Goal: Information Seeking & Learning: Learn about a topic

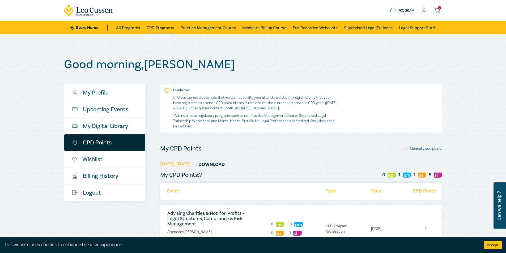
click at [163, 27] on link "CPD Programs" at bounding box center [160, 27] width 27 height 13
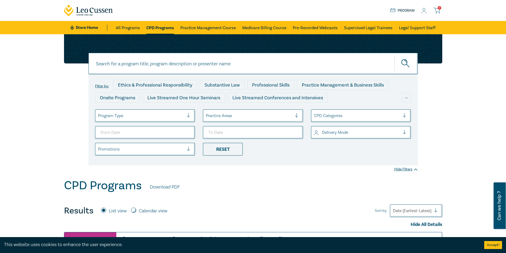
click at [229, 114] on div at bounding box center [249, 115] width 86 height 7
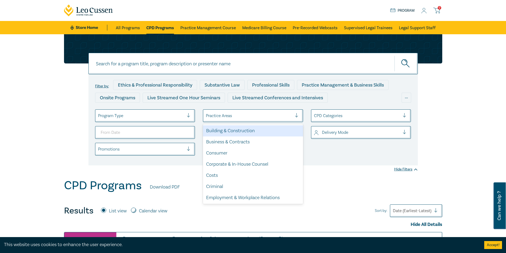
click at [355, 114] on div at bounding box center [357, 115] width 86 height 7
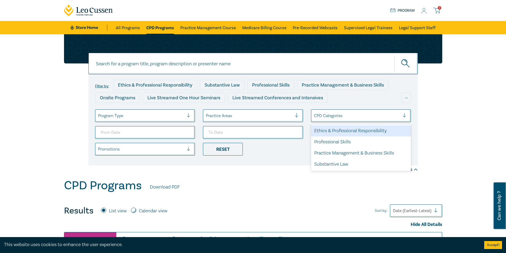
click at [346, 131] on div "Ethics & Professional Responsibility" at bounding box center [361, 130] width 100 height 11
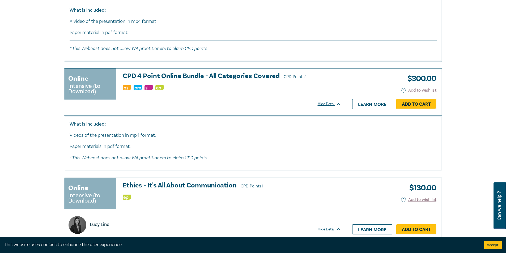
scroll to position [1941, 0]
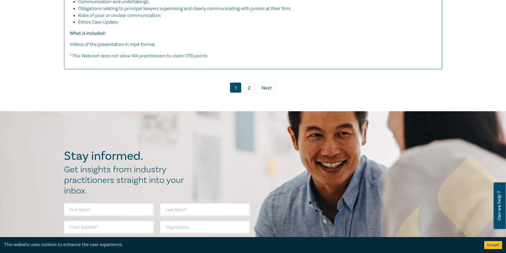
click at [270, 92] on span "Next" at bounding box center [267, 88] width 10 height 7
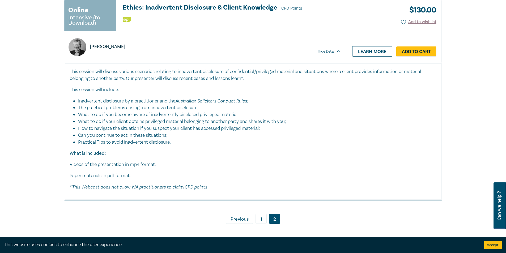
scroll to position [1037, 0]
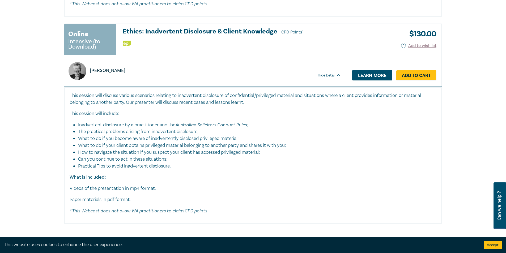
click at [353, 77] on link "Learn more" at bounding box center [373, 75] width 40 height 10
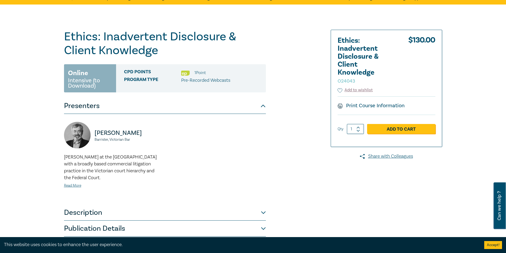
scroll to position [106, 0]
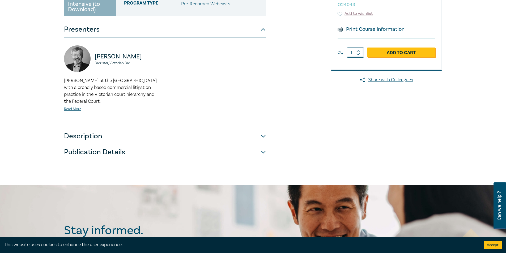
click at [239, 141] on button "Description" at bounding box center [165, 136] width 202 height 16
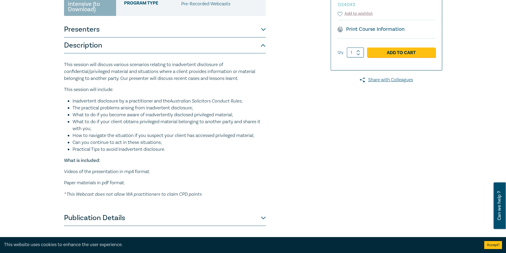
click at [212, 212] on button "Publication Details" at bounding box center [165, 218] width 202 height 16
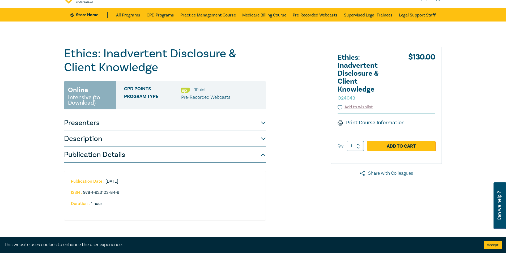
scroll to position [0, 0]
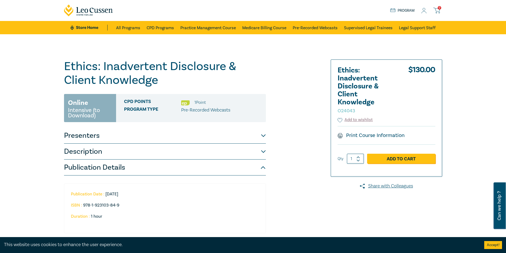
click at [236, 133] on button "Presenters" at bounding box center [165, 136] width 202 height 16
